Goal: Task Accomplishment & Management: Use online tool/utility

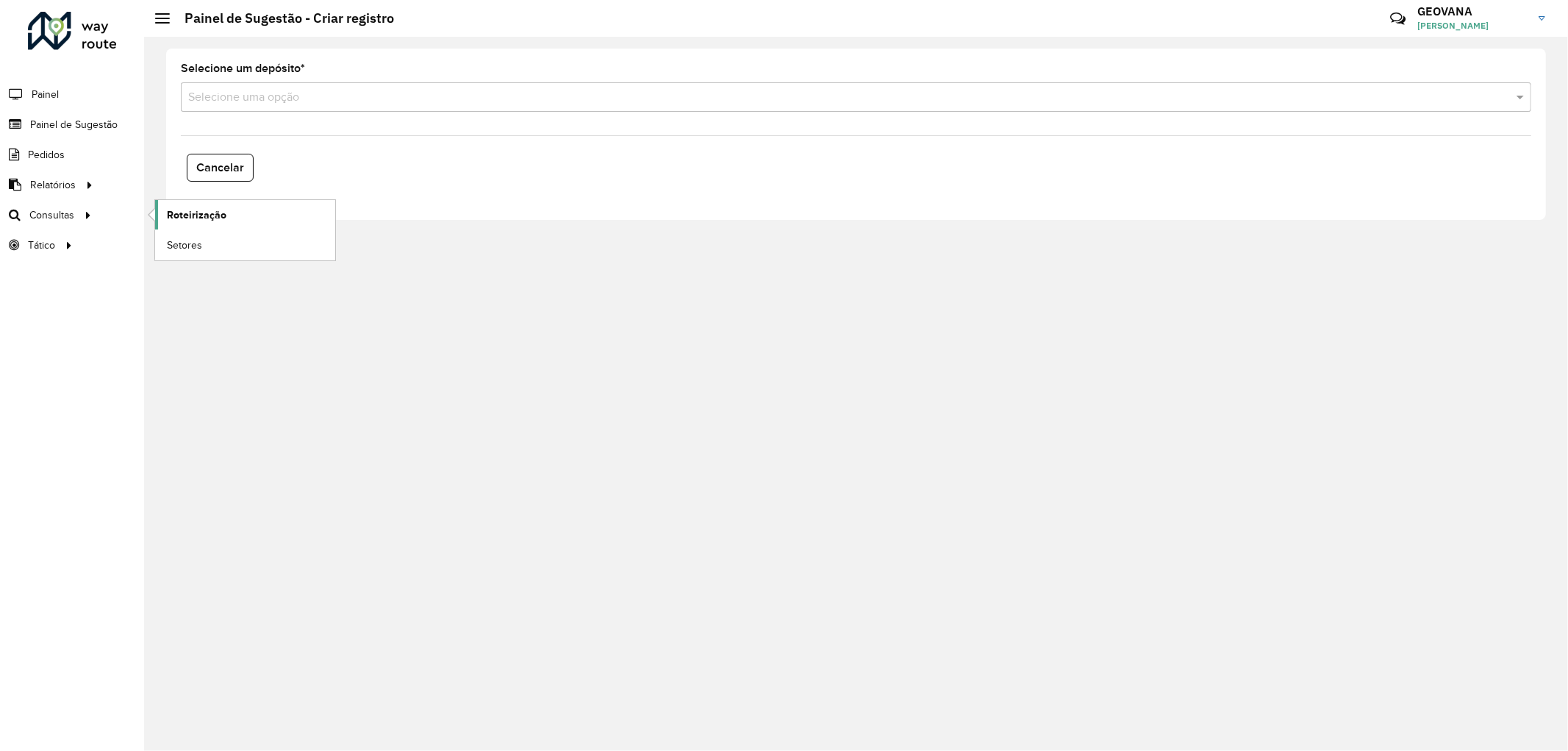
click at [186, 221] on span "Roteirização" at bounding box center [196, 216] width 60 height 16
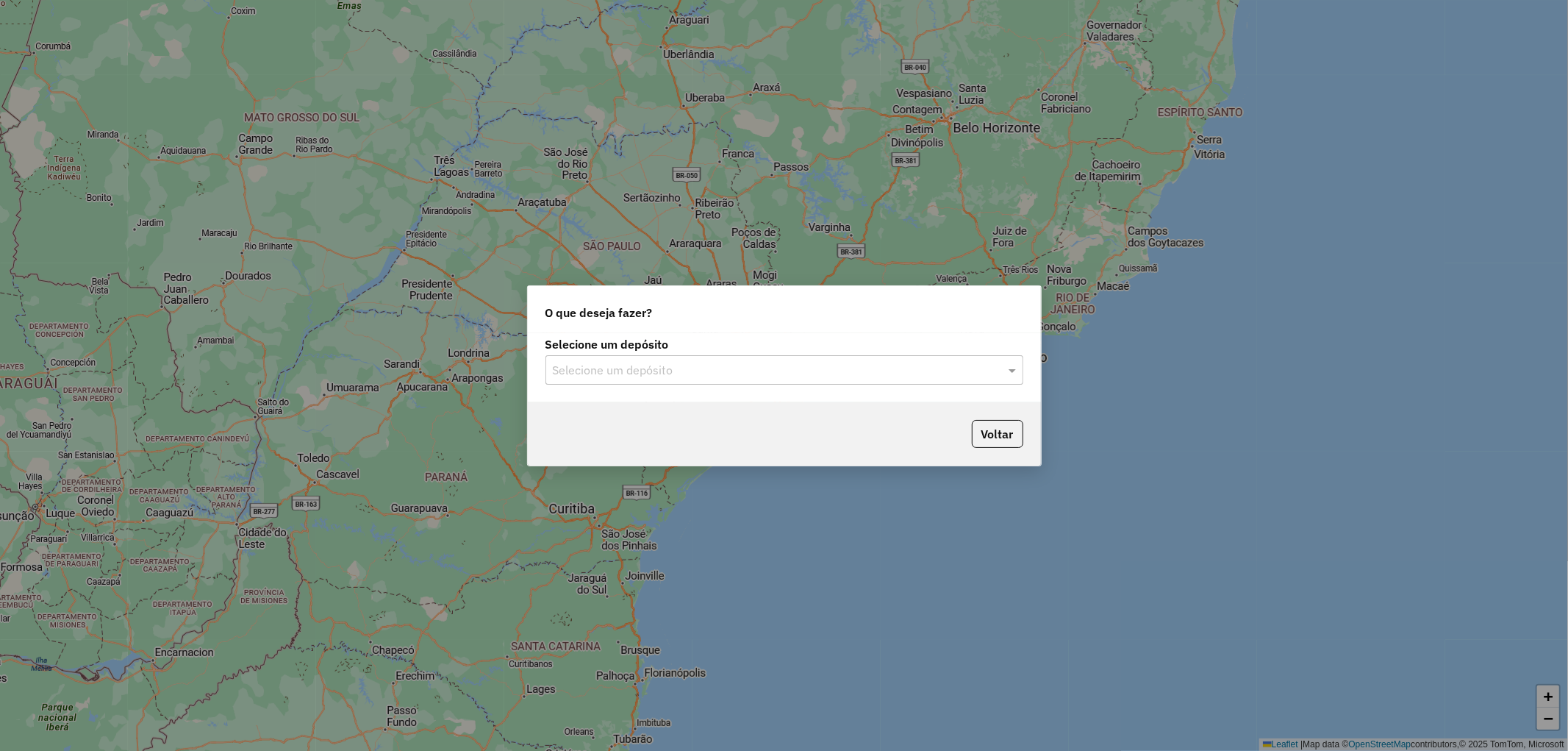
click at [628, 364] on input "text" at bounding box center [769, 371] width 434 height 18
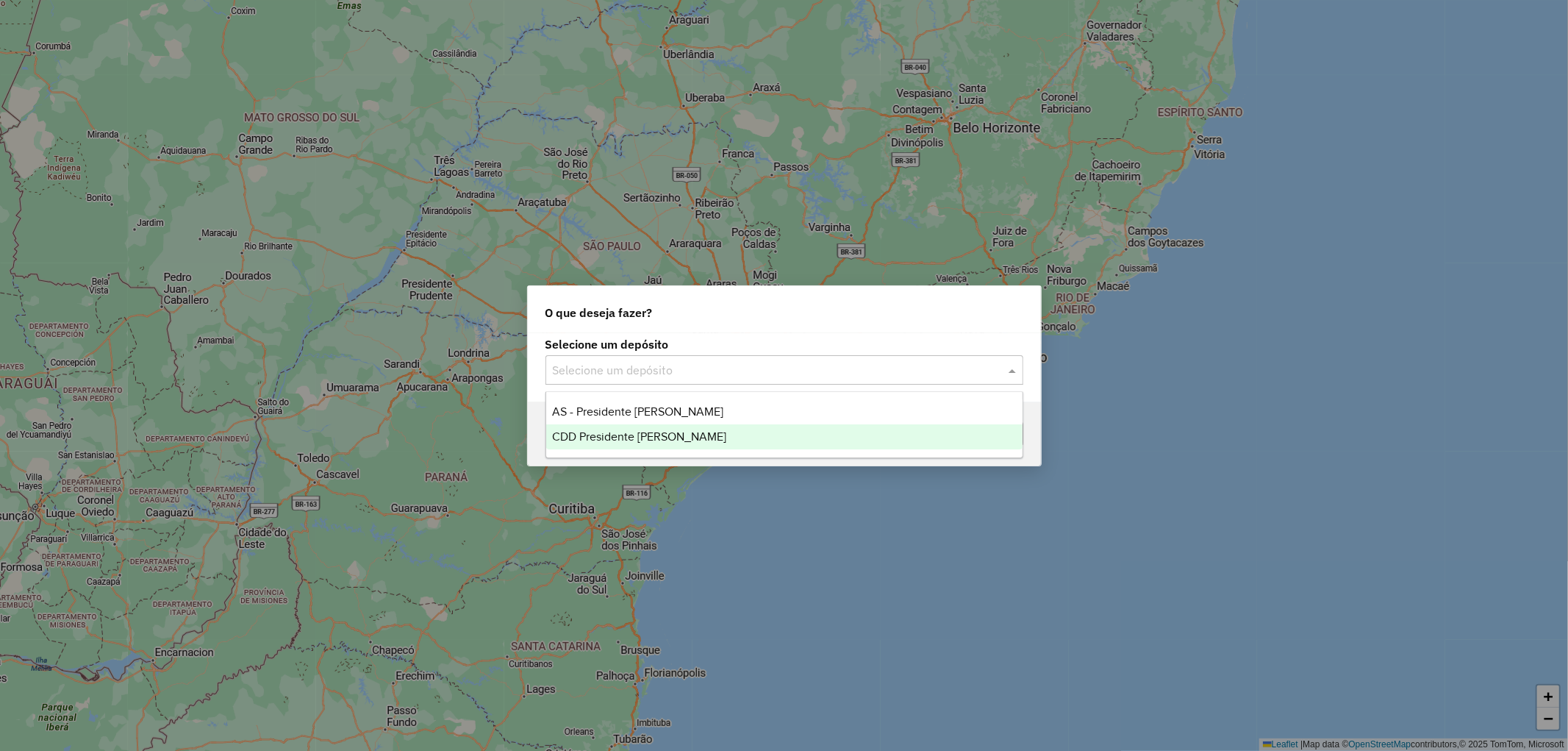
click at [627, 437] on span "CDD Presidente Prudente" at bounding box center [639, 436] width 174 height 13
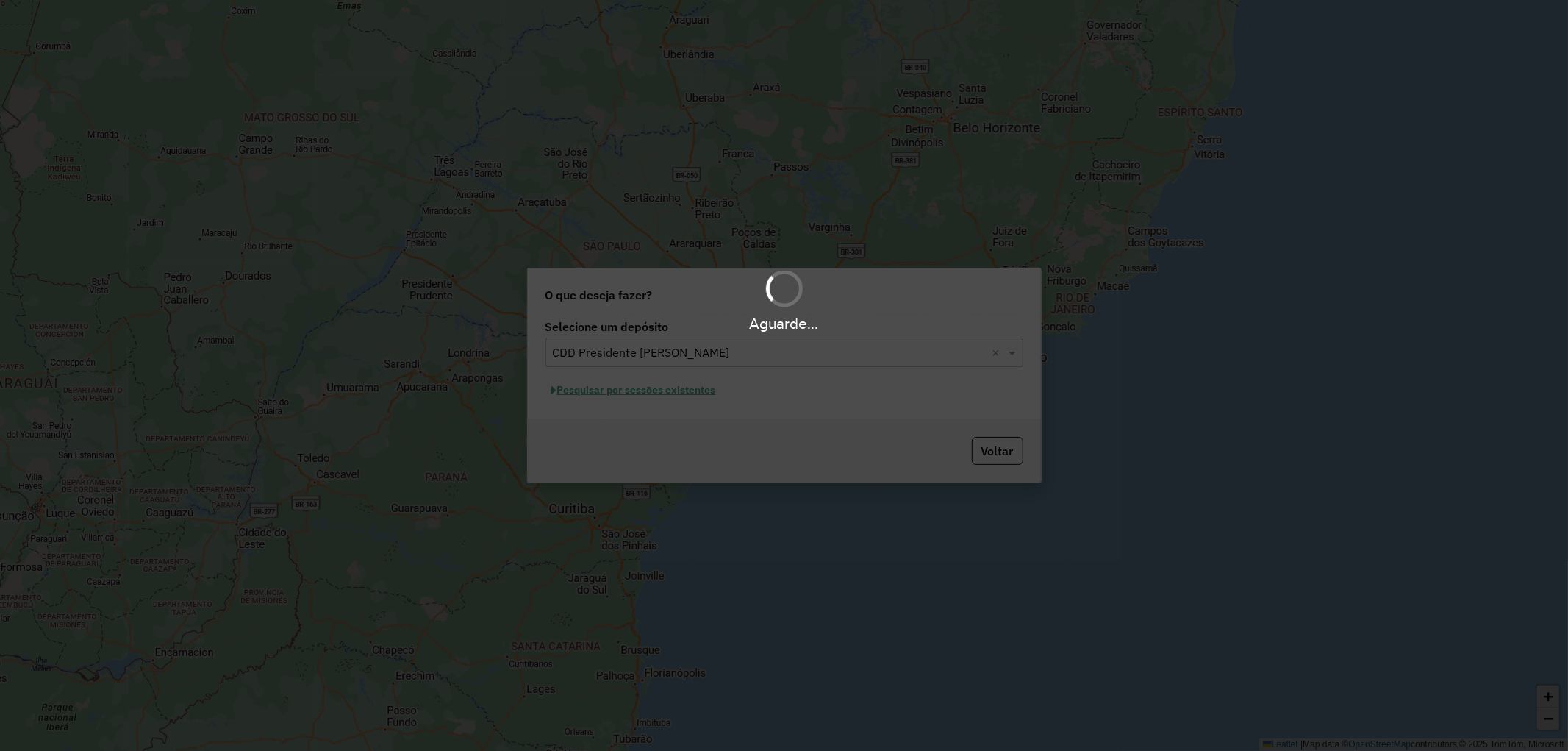
click at [612, 393] on div "Aguarde..." at bounding box center [784, 376] width 1568 height 751
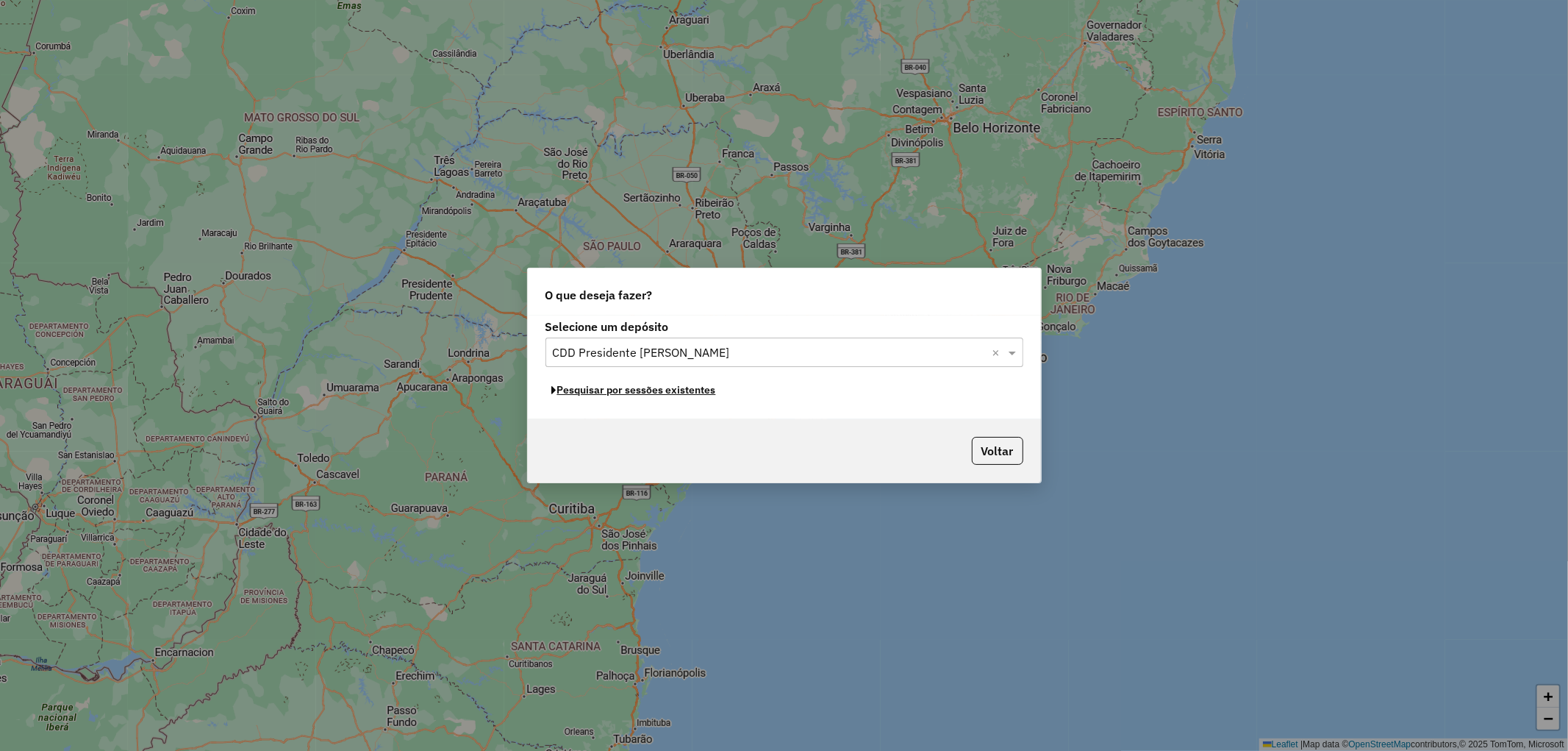
click at [608, 392] on button "Pesquisar por sessões existentes" at bounding box center [634, 389] width 177 height 23
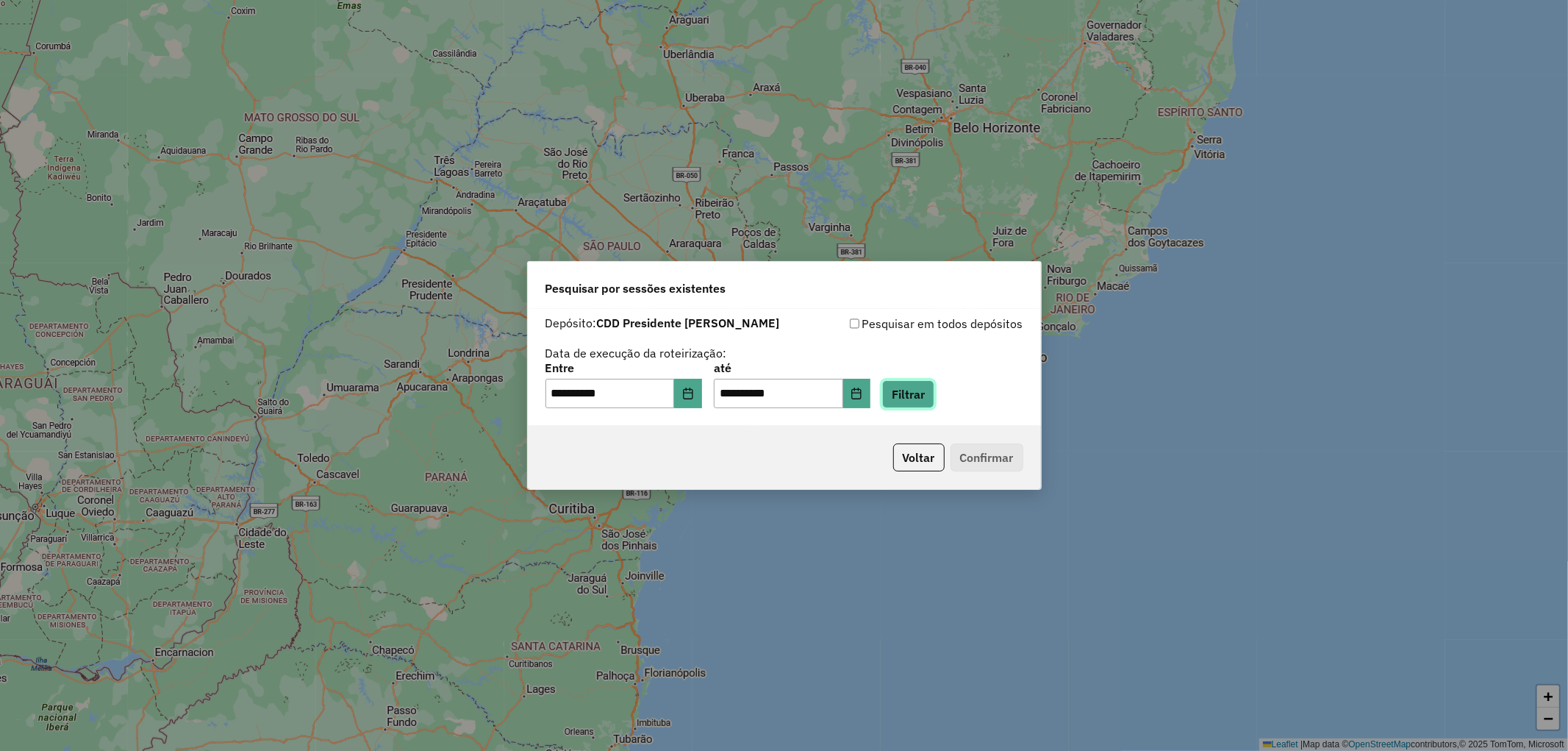
click at [934, 388] on button "Filtrar" at bounding box center [907, 394] width 52 height 28
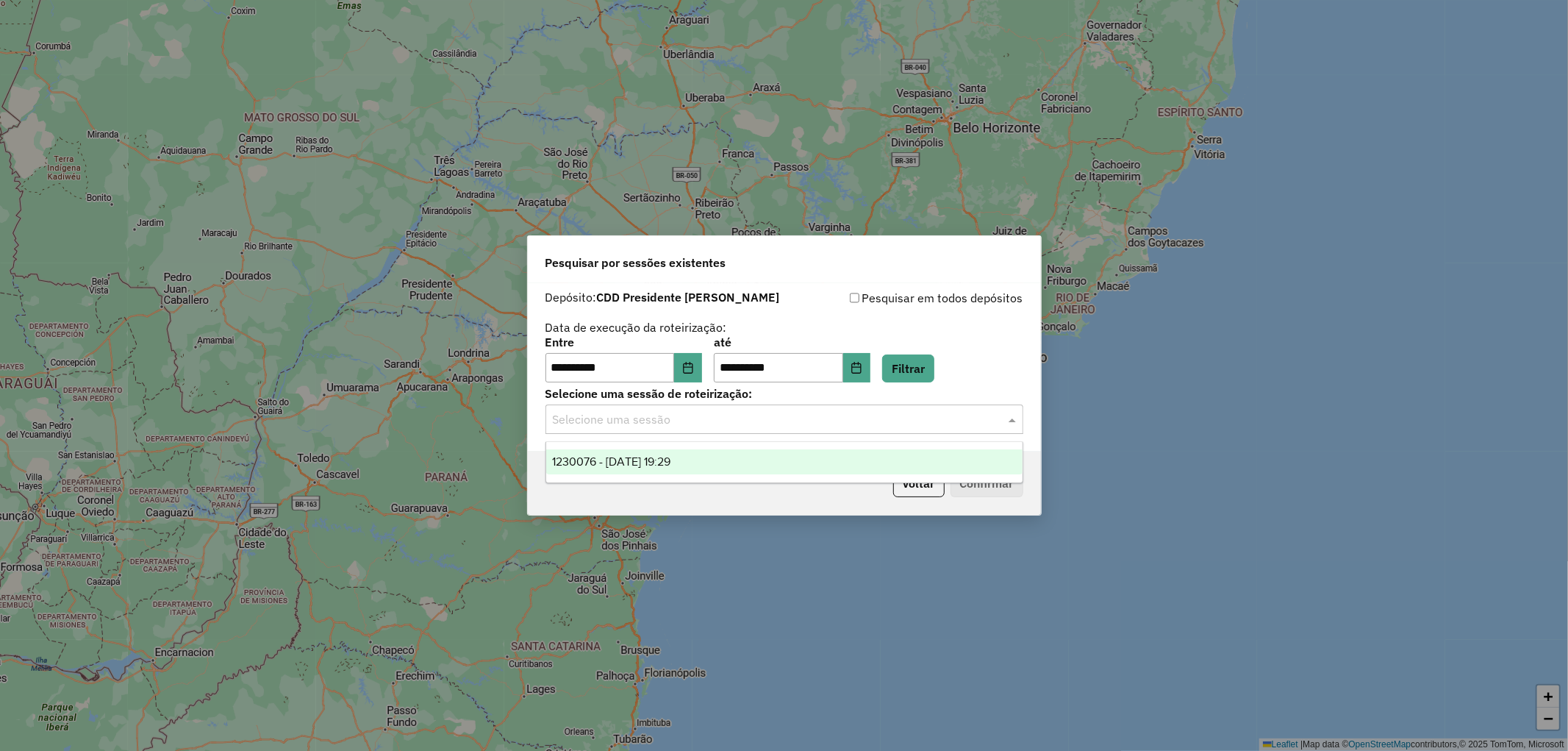
click at [611, 426] on input "text" at bounding box center [769, 420] width 434 height 18
click at [608, 450] on div "1230076 - 15/08/2025 19:29" at bounding box center [784, 462] width 476 height 25
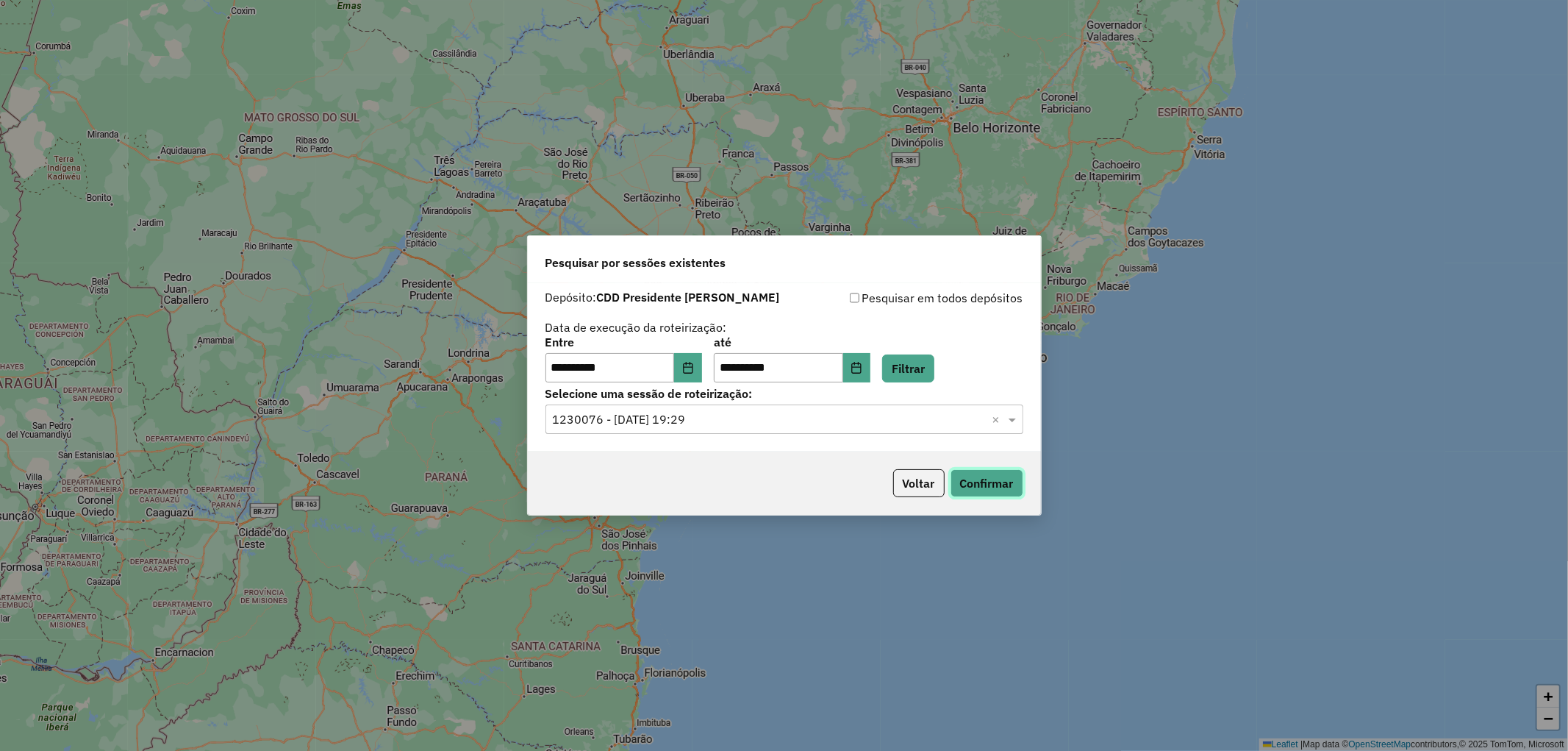
click at [1004, 481] on button "Confirmar" at bounding box center [987, 483] width 73 height 28
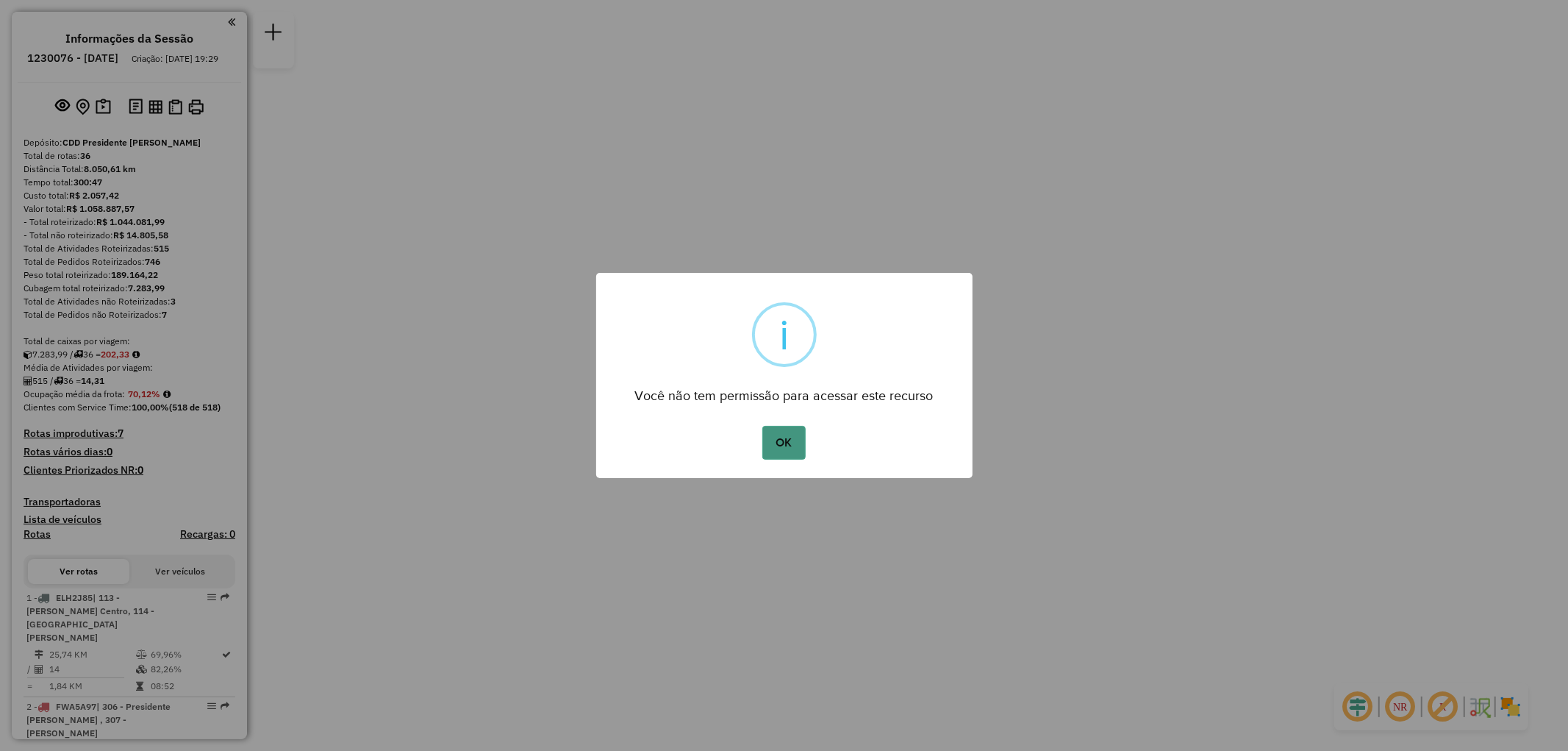
click at [793, 441] on button "OK" at bounding box center [784, 442] width 43 height 34
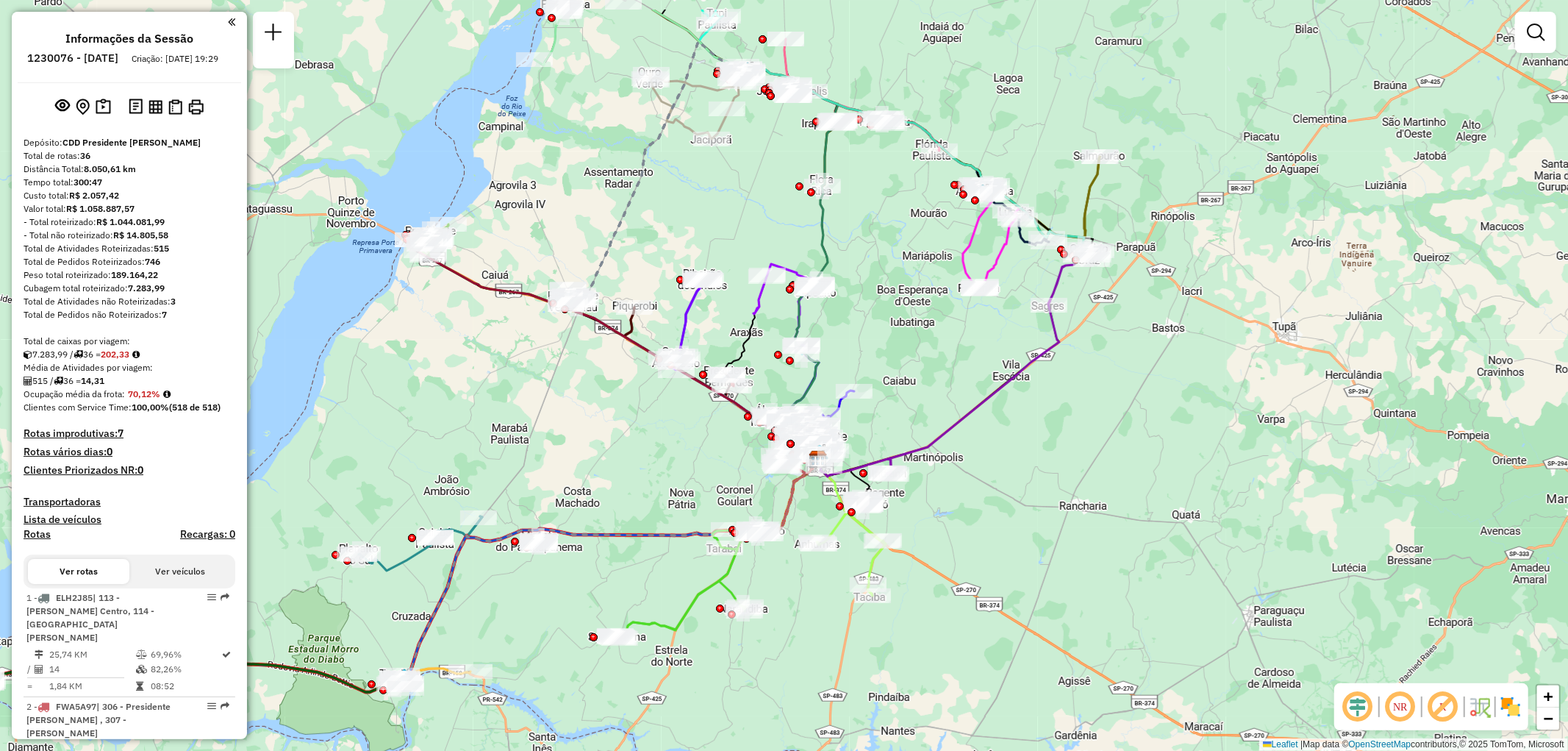
drag, startPoint x: 526, startPoint y: 304, endPoint x: 566, endPoint y: 402, distance: 105.8
click at [566, 402] on div "Janela de atendimento Grade de atendimento Capacidade Transportadoras Veículos …" at bounding box center [784, 376] width 1568 height 751
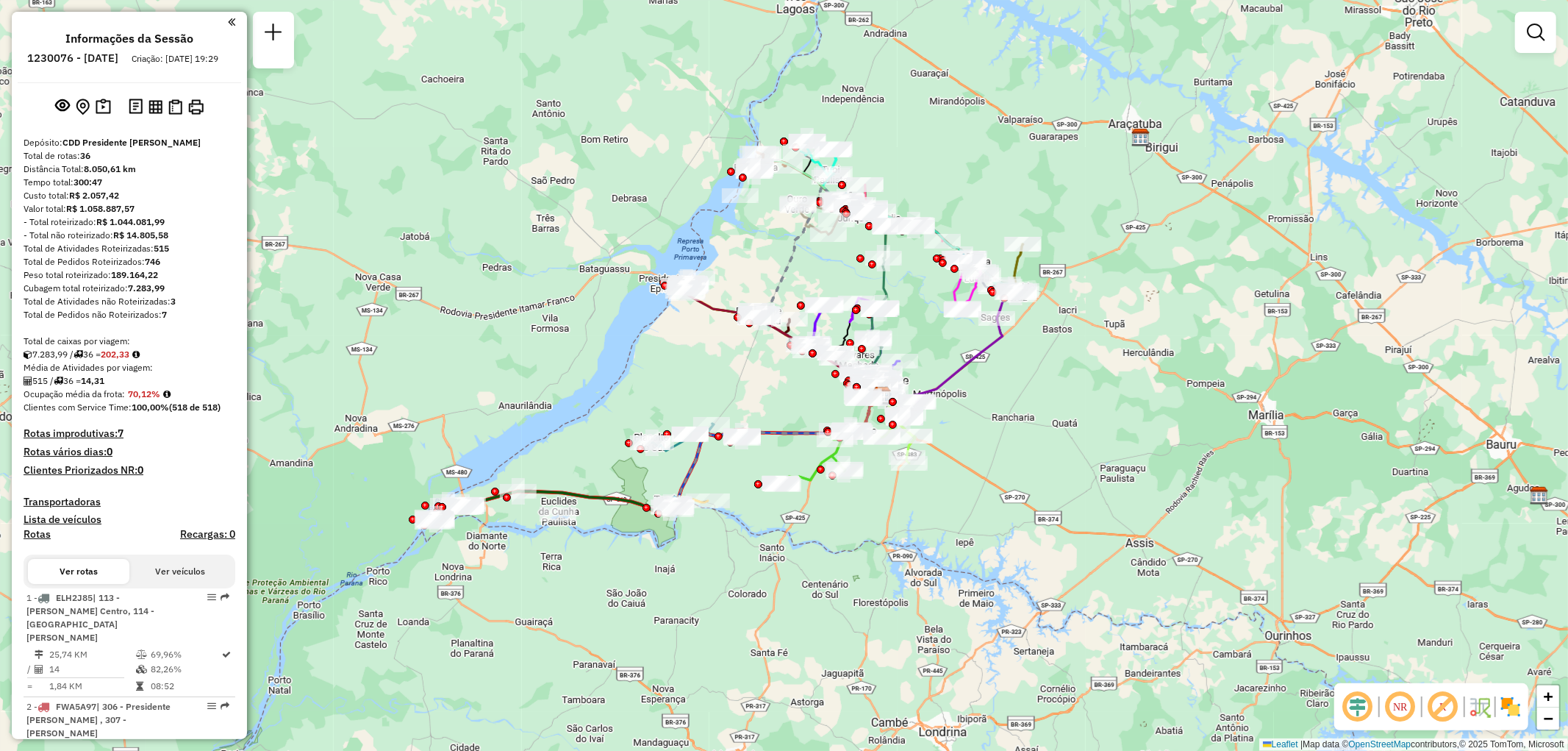
drag, startPoint x: 662, startPoint y: 521, endPoint x: 703, endPoint y: 568, distance: 62.4
click at [703, 568] on div "Janela de atendimento Grade de atendimento Capacidade Transportadoras Veículos …" at bounding box center [784, 376] width 1568 height 751
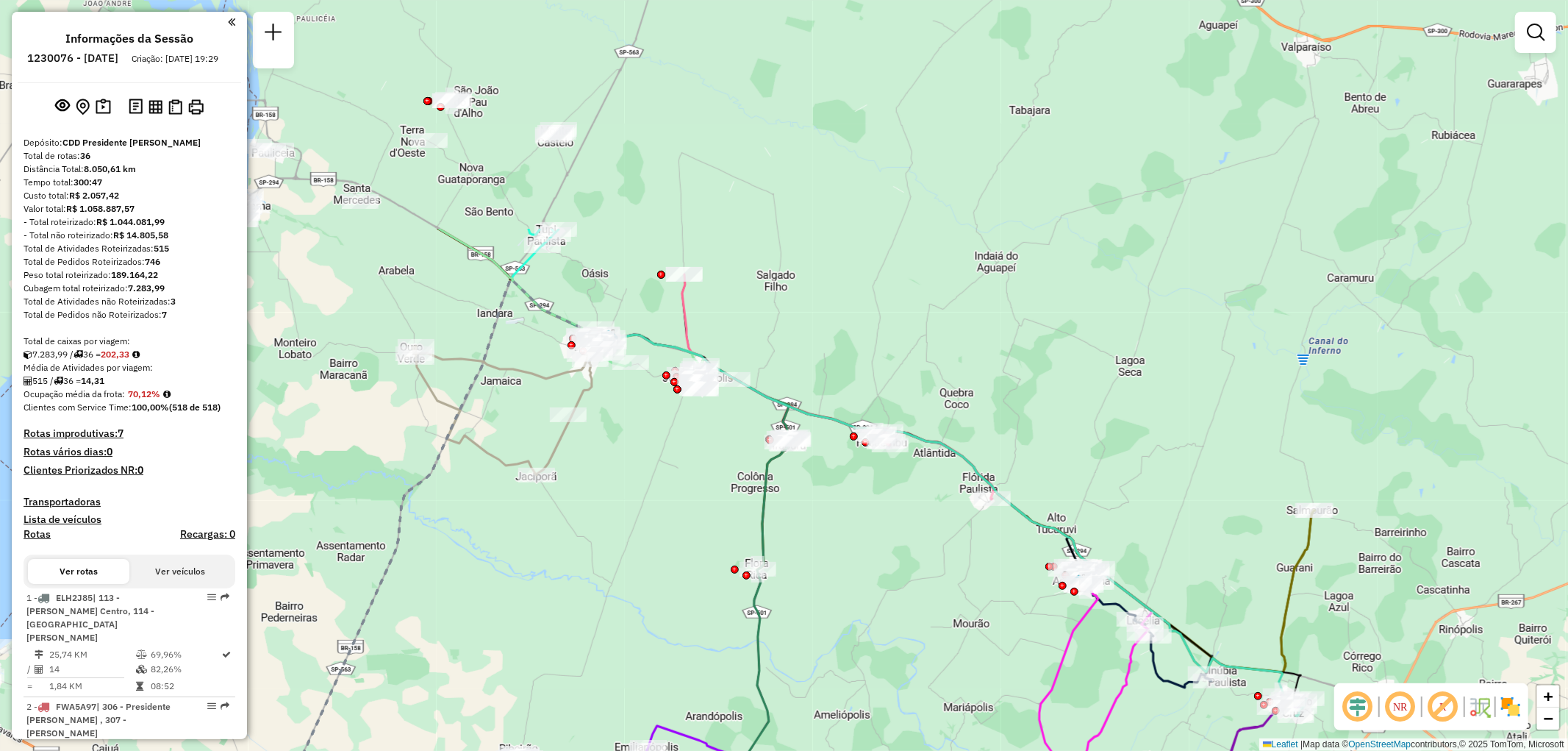
drag, startPoint x: 894, startPoint y: 175, endPoint x: 1096, endPoint y: 478, distance: 364.2
click at [1096, 478] on div "Janela de atendimento Grade de atendimento Capacidade Transportadoras Veículos …" at bounding box center [784, 376] width 1568 height 751
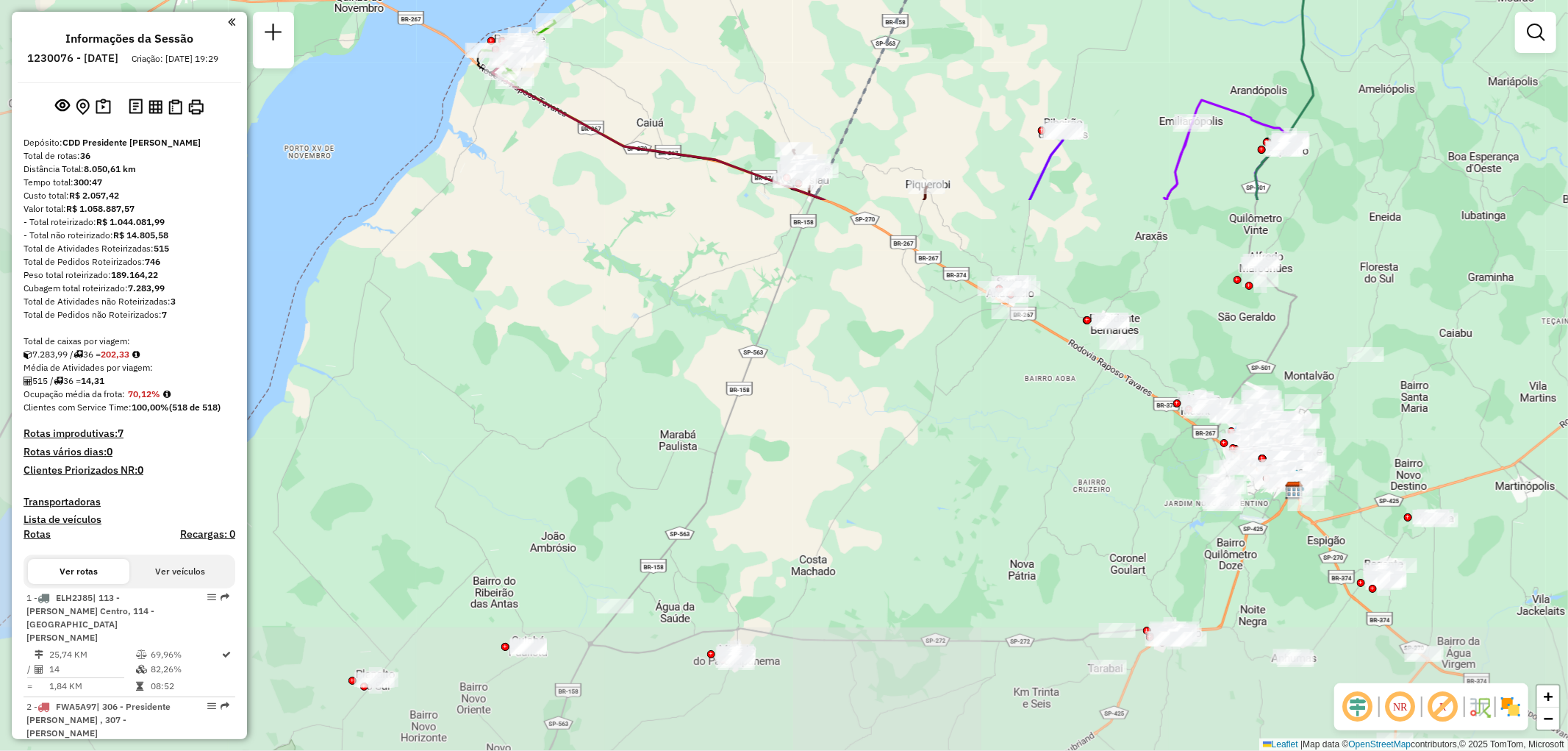
drag, startPoint x: 522, startPoint y: 620, endPoint x: 1067, endPoint y: -6, distance: 830.0
click at [1067, 0] on html "Aguarde... Pop-up bloqueado! Seu navegador bloqueou automáticamente a abertura …" at bounding box center [784, 376] width 1568 height 751
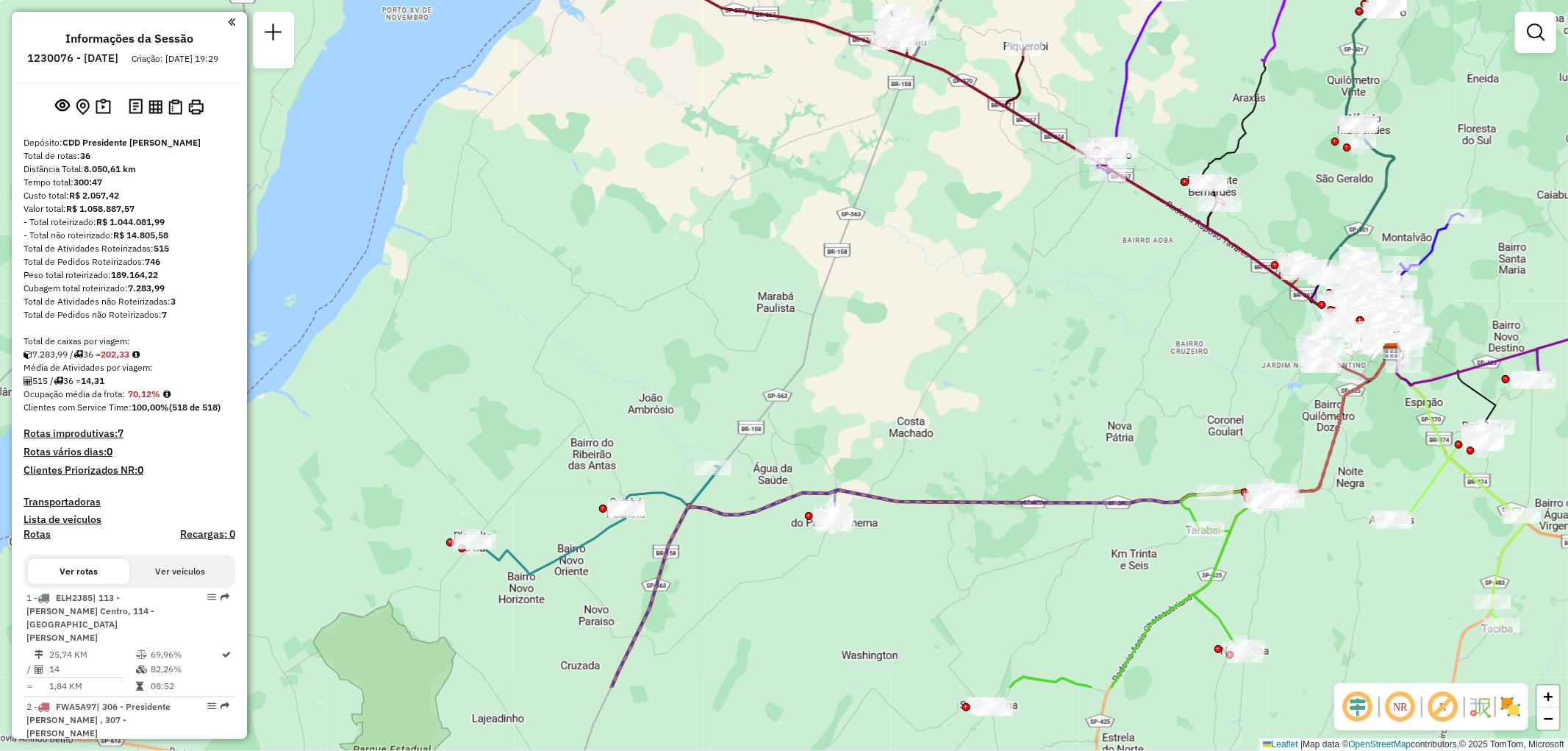
drag, startPoint x: 790, startPoint y: 523, endPoint x: 887, endPoint y: 384, distance: 169.5
click at [887, 384] on div "Janela de atendimento Grade de atendimento Capacidade Transportadoras Veículos …" at bounding box center [784, 376] width 1568 height 751
